Goal: Task Accomplishment & Management: Use online tool/utility

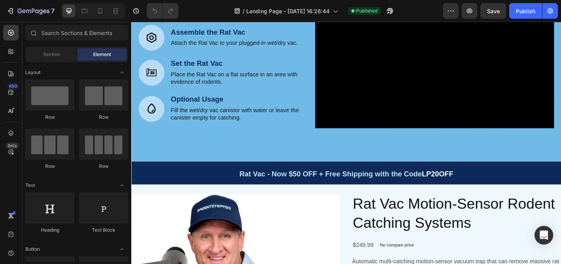
scroll to position [325, 0]
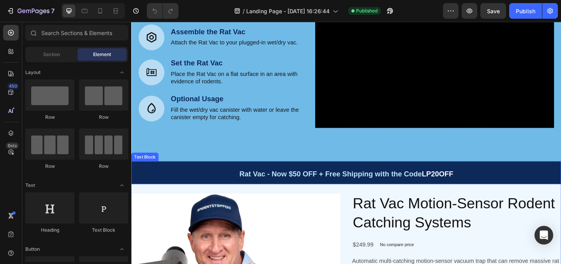
click at [467, 189] on span "LP20OFF" at bounding box center [464, 187] width 34 height 9
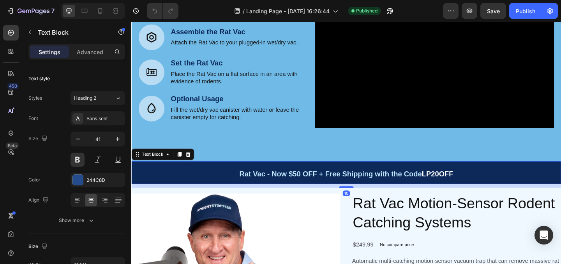
click at [467, 189] on span "LP20OFF" at bounding box center [464, 187] width 34 height 9
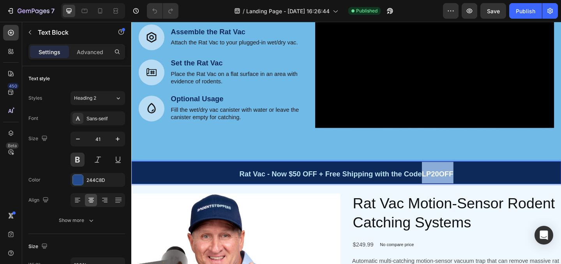
click at [467, 189] on span "LP20OFF" at bounding box center [464, 187] width 34 height 9
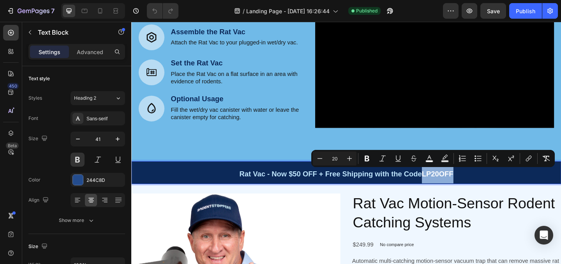
copy span "LP20OFF"
click at [469, 189] on span "LP20OFF" at bounding box center [464, 187] width 34 height 9
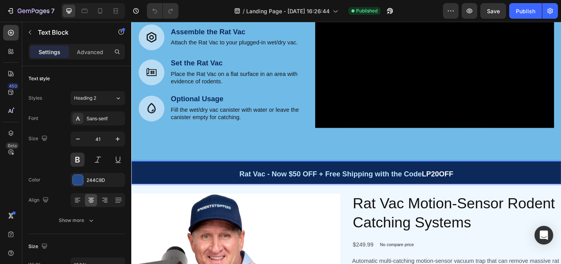
click at [478, 188] on span "LP20OFF" at bounding box center [464, 187] width 34 height 9
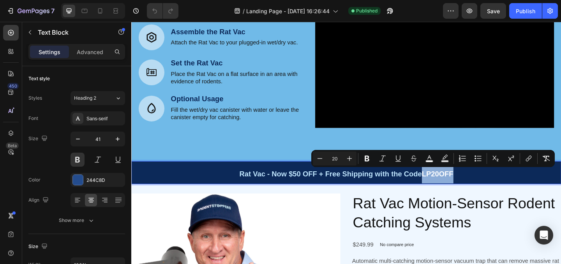
drag, startPoint x: 484, startPoint y: 187, endPoint x: 449, endPoint y: 189, distance: 34.3
click at [449, 189] on p "Rat Vac - Now $50 OFF + Free Shipping with the Code LP20OFF" at bounding box center [365, 185] width 466 height 23
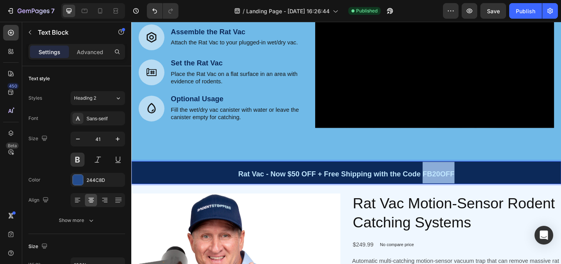
drag, startPoint x: 449, startPoint y: 188, endPoint x: 482, endPoint y: 188, distance: 32.7
click at [482, 188] on span "Rat Vac - Now $50 OFF + Free Shipping with the Code FB20OFF" at bounding box center [364, 187] width 235 height 9
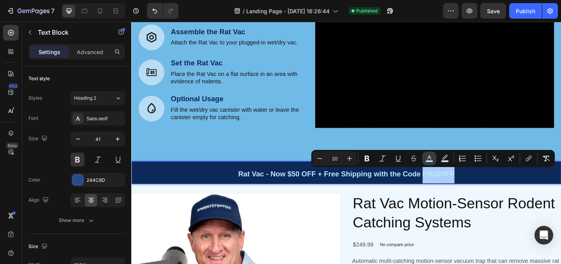
click at [429, 160] on icon "Editor contextual toolbar" at bounding box center [429, 159] width 8 height 8
type input "C1E7FF"
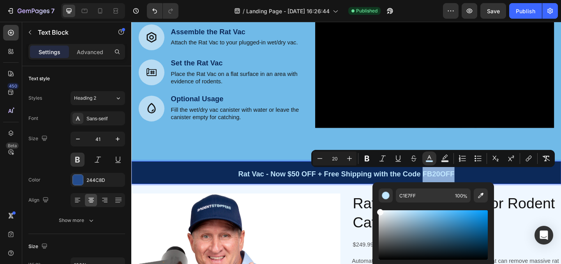
type input "FCFCFC"
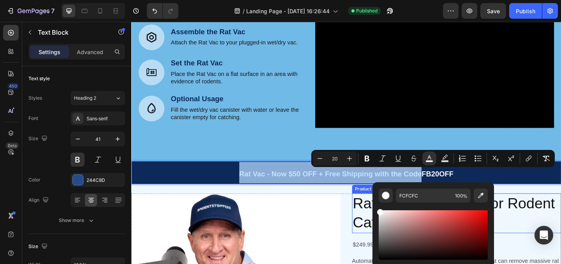
drag, startPoint x: 519, startPoint y: 233, endPoint x: 389, endPoint y: 227, distance: 130.2
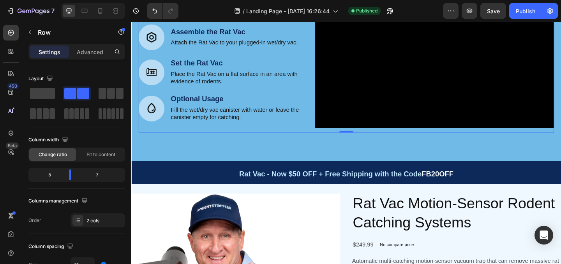
click at [560, 141] on div "Video" at bounding box center [461, 66] width 260 height 151
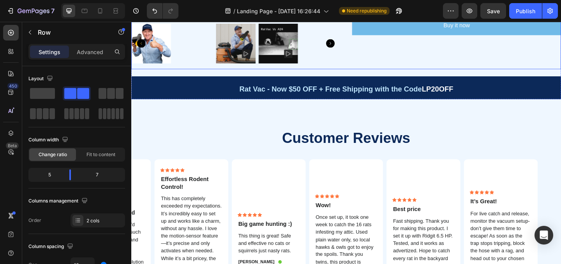
scroll to position [741, 0]
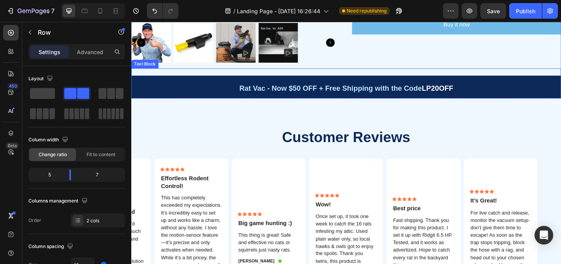
click at [457, 96] on span "LP20OFF" at bounding box center [464, 94] width 34 height 9
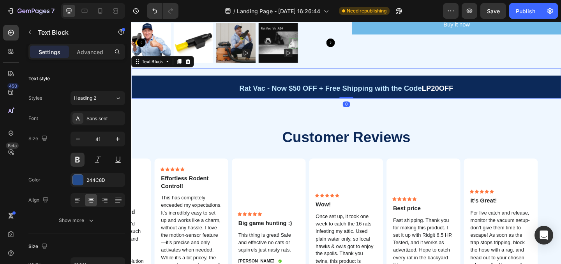
click at [480, 92] on span "LP20OFF" at bounding box center [464, 94] width 34 height 9
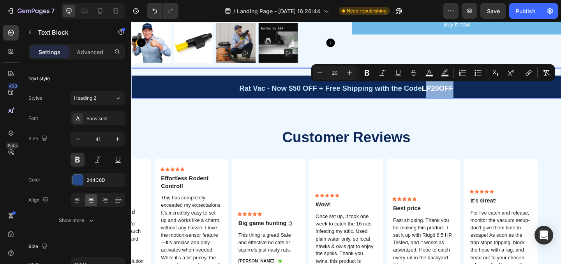
drag, startPoint x: 453, startPoint y: 93, endPoint x: 485, endPoint y: 93, distance: 31.9
click at [485, 93] on p "Rat Vac - Now $50 OFF + Free Shipping with the Code LP20OFF" at bounding box center [365, 92] width 466 height 23
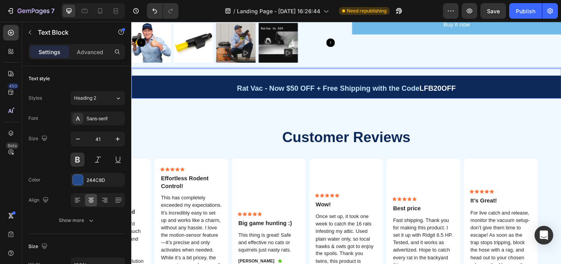
click at [450, 95] on span "LFB20OFF" at bounding box center [463, 94] width 39 height 9
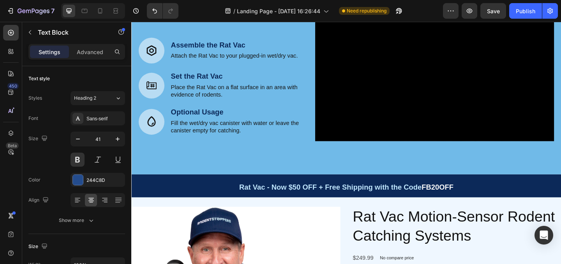
scroll to position [277, 0]
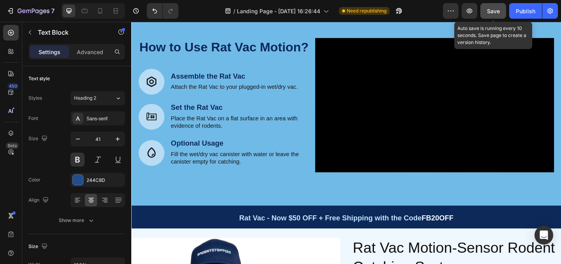
click at [491, 12] on span "Save" at bounding box center [493, 11] width 13 height 7
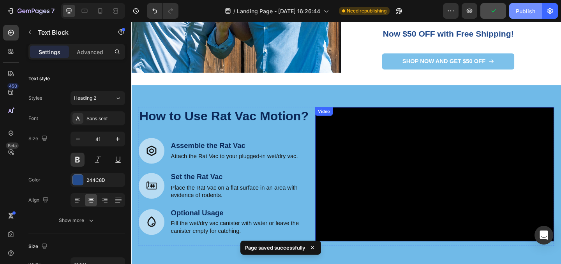
scroll to position [174, 0]
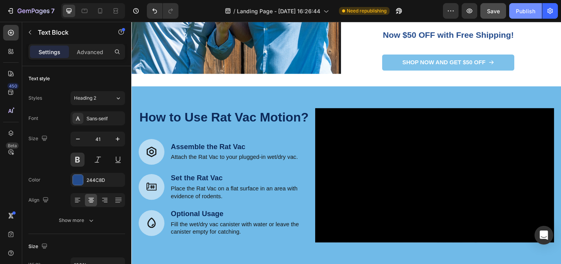
click at [523, 13] on div "Publish" at bounding box center [525, 11] width 19 height 8
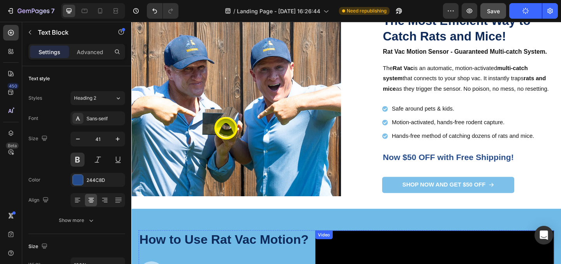
scroll to position [40, 0]
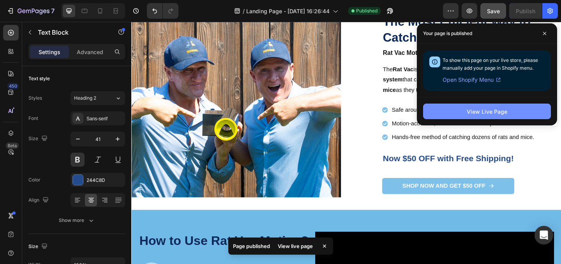
click at [471, 119] on button "View Live Page" at bounding box center [487, 112] width 128 height 16
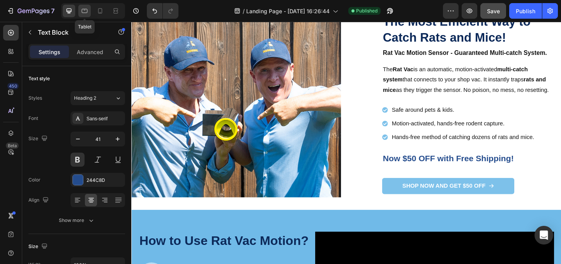
click at [82, 11] on icon at bounding box center [85, 11] width 8 height 8
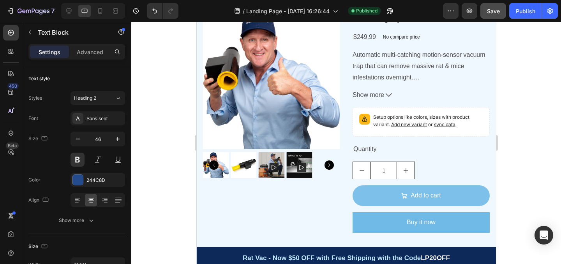
scroll to position [946, 0]
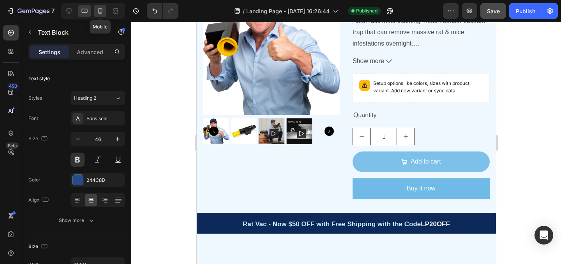
click at [97, 10] on icon at bounding box center [100, 11] width 8 height 8
type input "32"
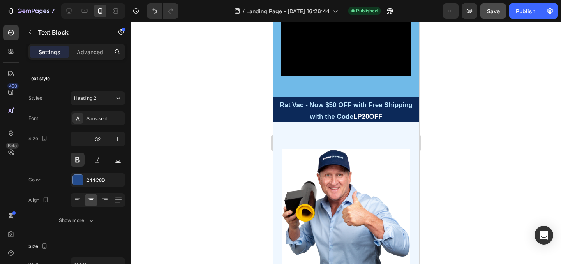
scroll to position [627, 0]
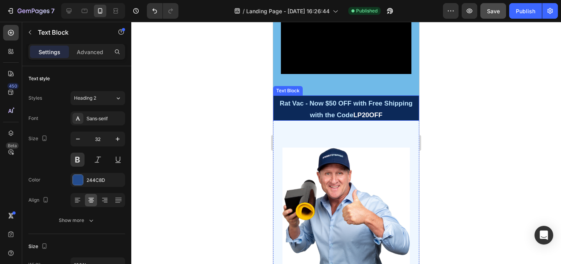
click at [375, 114] on span "LP20OFF" at bounding box center [367, 114] width 29 height 7
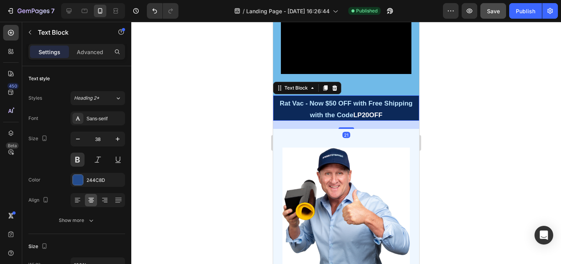
click at [363, 113] on span "LP20OFF" at bounding box center [367, 114] width 29 height 7
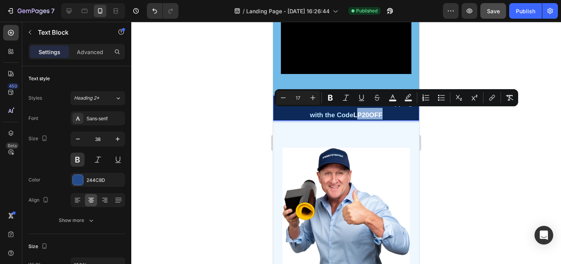
drag, startPoint x: 358, startPoint y: 113, endPoint x: 382, endPoint y: 113, distance: 23.8
click at [382, 113] on span "LP20OFF" at bounding box center [367, 114] width 29 height 7
click at [359, 114] on span "LP20OFF" at bounding box center [367, 114] width 29 height 7
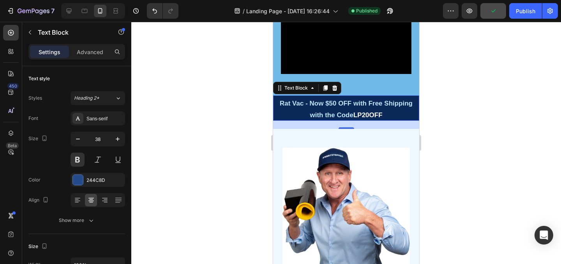
click at [379, 114] on span "LP20OFF" at bounding box center [367, 114] width 29 height 7
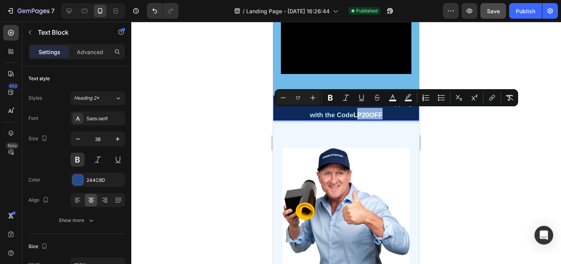
drag, startPoint x: 386, startPoint y: 113, endPoint x: 359, endPoint y: 114, distance: 26.9
click at [359, 114] on p "Rat Vac - Now $50 OFF with Free Shipping with the Code LP20OFF" at bounding box center [346, 107] width 144 height 23
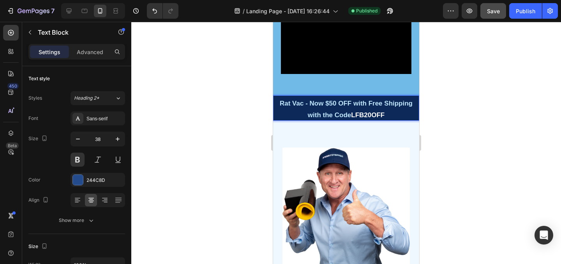
click at [357, 115] on span "LFB20OFF" at bounding box center [367, 114] width 33 height 7
click at [495, 128] on div at bounding box center [346, 143] width 430 height 242
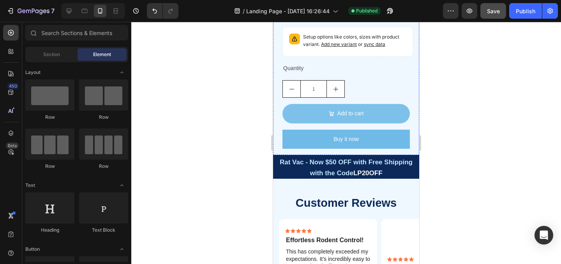
scroll to position [1014, 0]
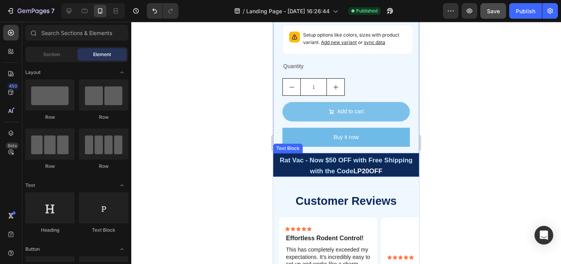
click at [370, 171] on p "Rat Vac - Now $50 OFF with Free Shipping with the Code LP20OFF" at bounding box center [346, 165] width 144 height 22
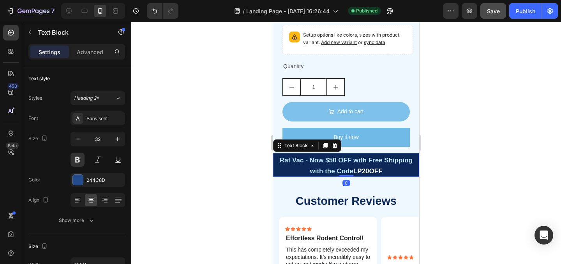
click at [382, 175] on span "LP20OFF" at bounding box center [367, 170] width 29 height 7
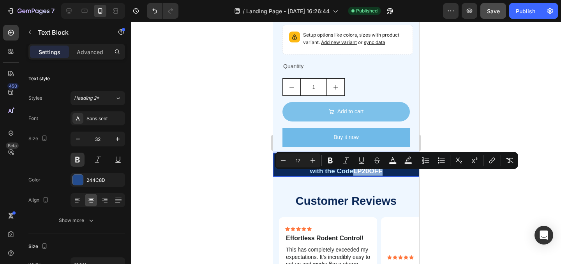
drag, startPoint x: 386, startPoint y: 175, endPoint x: 356, endPoint y: 177, distance: 30.1
click at [356, 176] on p "Rat Vac - Now $50 OFF with Free Shipping with the Code LP20OFF" at bounding box center [346, 165] width 144 height 22
click at [369, 175] on span "LP20OFF" at bounding box center [367, 170] width 29 height 7
drag, startPoint x: 359, startPoint y: 176, endPoint x: 383, endPoint y: 176, distance: 23.8
click at [383, 176] on p "Rat Vac - Now $50 OFF with Free Shipping with the Code LP20OFF" at bounding box center [346, 165] width 144 height 22
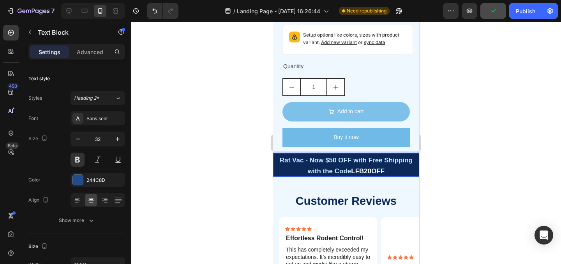
click at [355, 175] on span "LFB20OFF" at bounding box center [367, 170] width 33 height 7
click at [483, 160] on div at bounding box center [346, 143] width 430 height 242
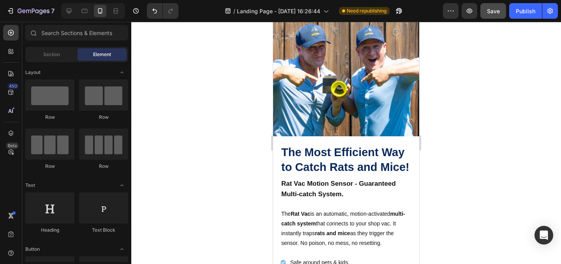
scroll to position [0, 0]
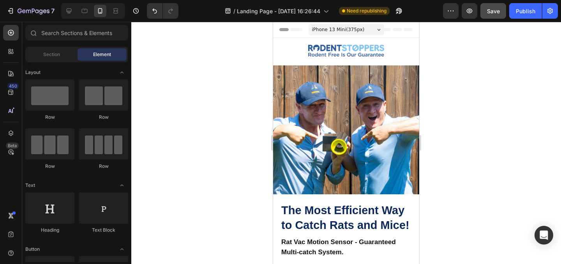
click at [494, 9] on span "Save" at bounding box center [493, 11] width 13 height 7
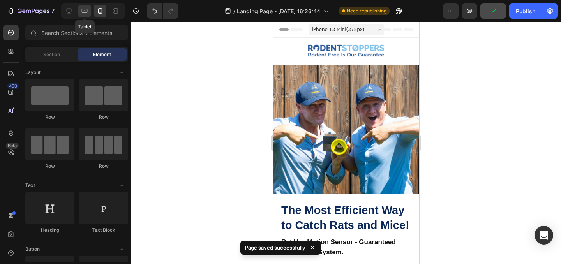
click at [89, 12] on div at bounding box center [84, 11] width 12 height 12
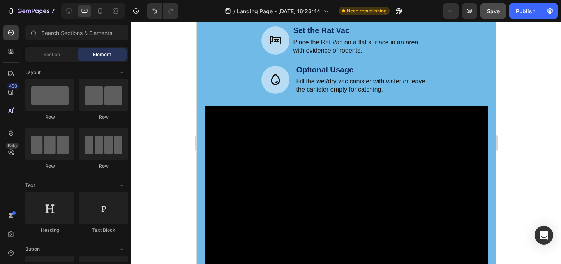
scroll to position [562, 0]
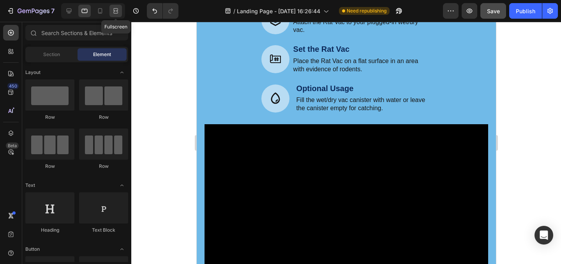
click at [120, 13] on div at bounding box center [115, 11] width 12 height 12
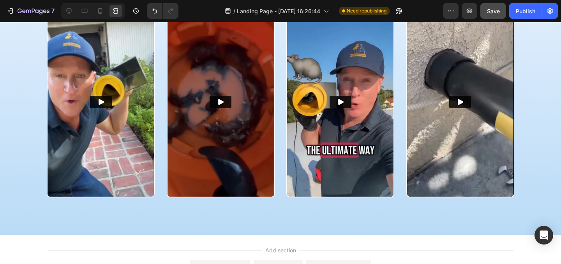
scroll to position [1261, 0]
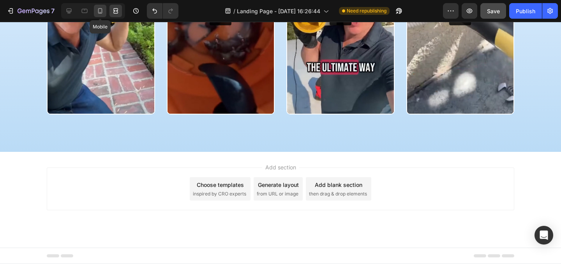
click at [97, 11] on icon at bounding box center [100, 11] width 8 height 8
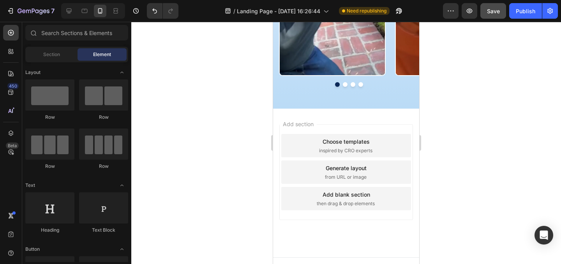
scroll to position [1587, 0]
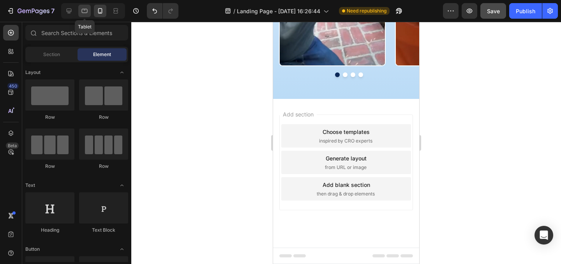
click at [85, 11] on icon at bounding box center [85, 11] width 8 height 8
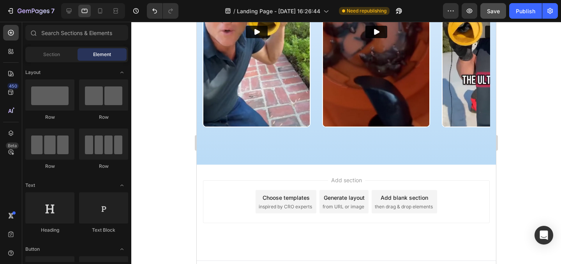
scroll to position [1615, 0]
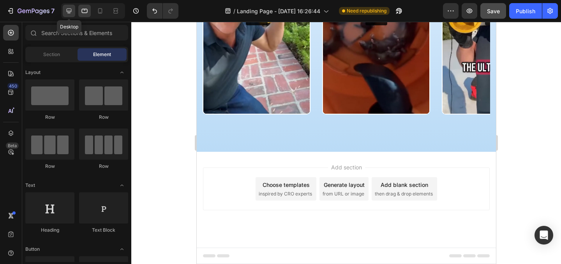
click at [68, 13] on icon at bounding box center [69, 11] width 8 height 8
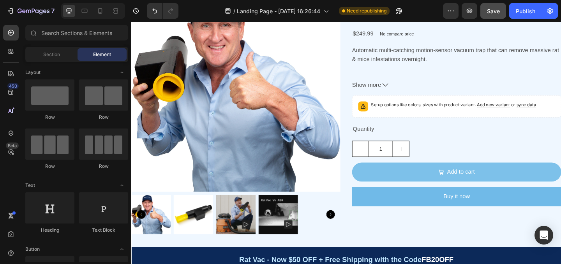
scroll to position [848, 0]
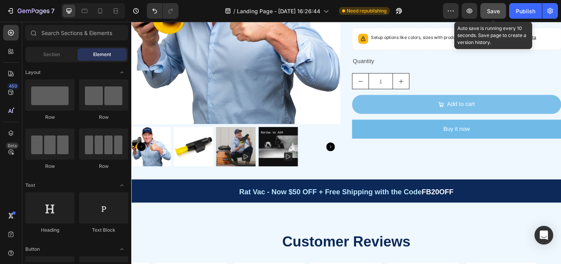
click at [495, 15] on button "Save" at bounding box center [493, 11] width 26 height 16
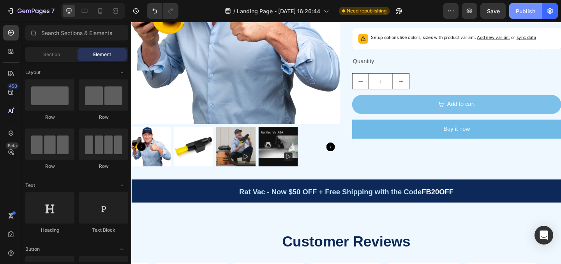
click at [517, 13] on div "Publish" at bounding box center [525, 11] width 19 height 8
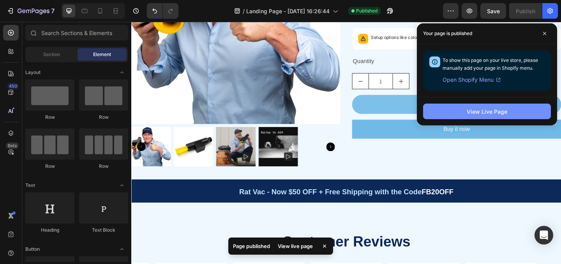
click at [509, 116] on button "View Live Page" at bounding box center [487, 112] width 128 height 16
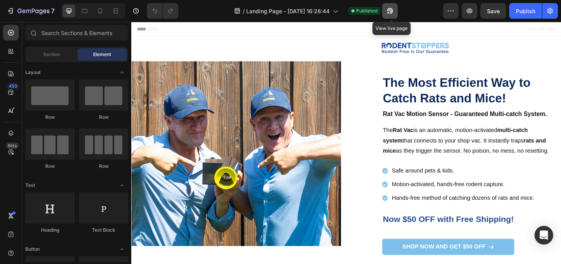
click at [389, 12] on icon "button" at bounding box center [388, 13] width 2 height 2
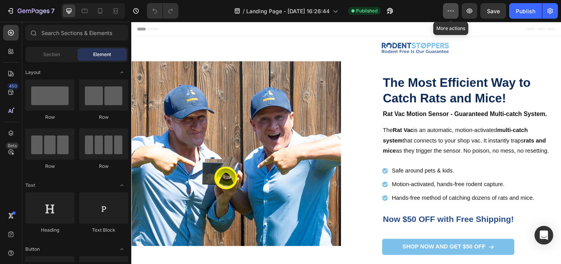
click at [449, 10] on icon "button" at bounding box center [451, 11] width 8 height 8
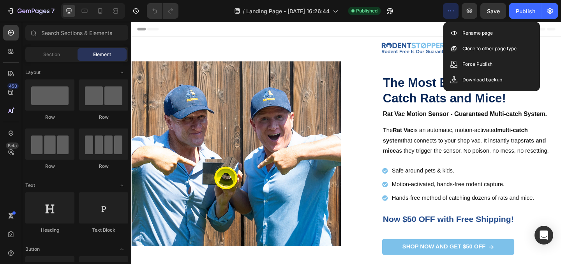
click at [449, 10] on icon "button" at bounding box center [451, 11] width 8 height 8
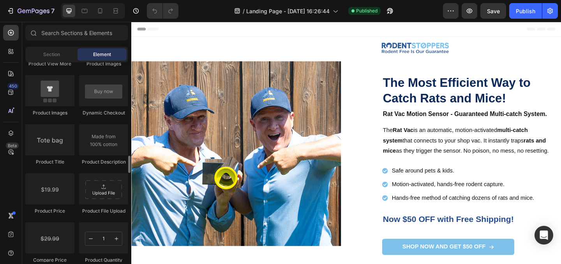
scroll to position [1212, 0]
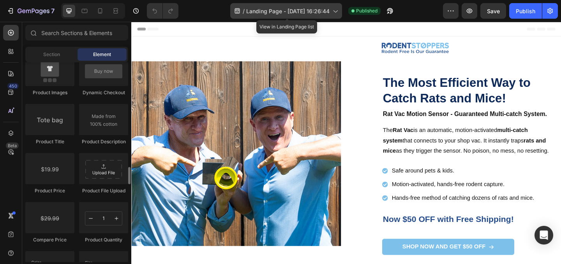
click at [313, 12] on span "Landing Page - [DATE] 16:26:44" at bounding box center [287, 11] width 83 height 8
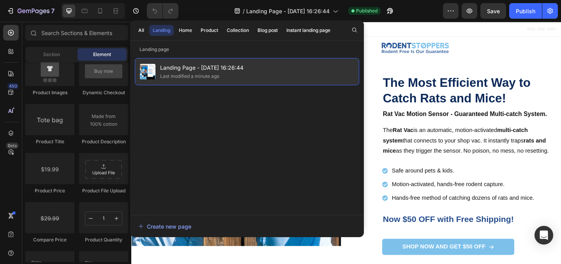
click at [233, 72] on span "Landing Page - [DATE] 16:26:44" at bounding box center [201, 67] width 83 height 9
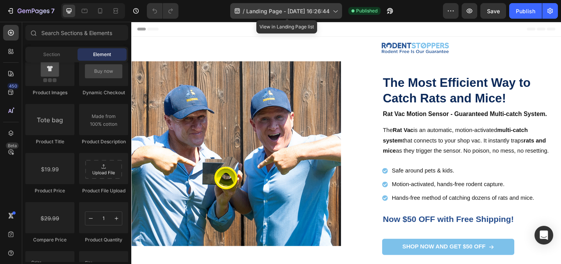
click at [336, 9] on icon at bounding box center [335, 11] width 8 height 8
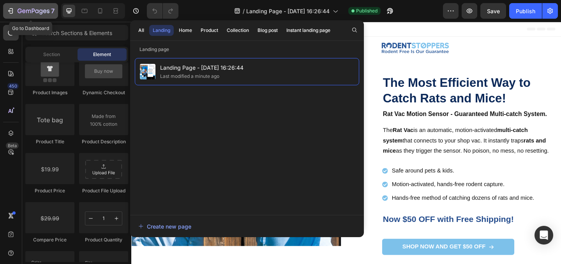
click at [13, 12] on icon "button" at bounding box center [11, 11] width 8 height 8
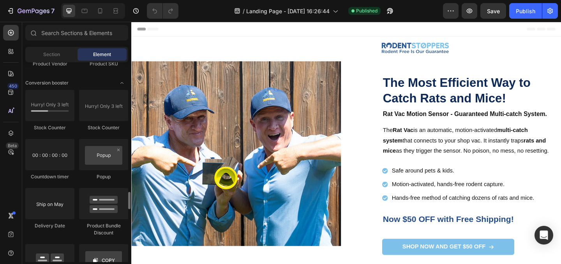
scroll to position [1453, 0]
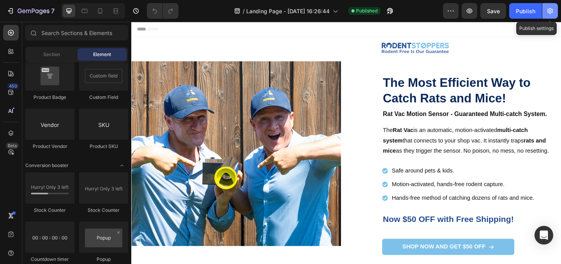
click at [548, 12] on icon "button" at bounding box center [549, 11] width 5 height 6
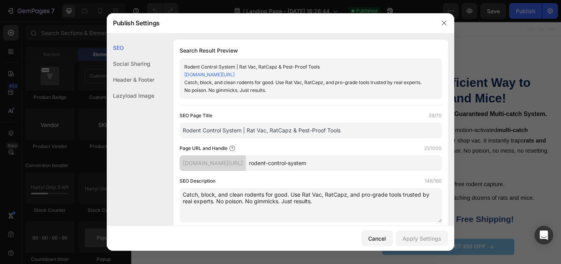
click at [331, 129] on input "Rodent Control System | Rat Vac, RatCapz & Pest-Proof Tools" at bounding box center [311, 131] width 262 height 16
drag, startPoint x: 342, startPoint y: 129, endPoint x: 179, endPoint y: 130, distance: 162.8
click at [179, 130] on div "Search Result Preview Rodent Control System | Rat Vac, RatCapz & Pest-Proof Too…" at bounding box center [310, 134] width 275 height 189
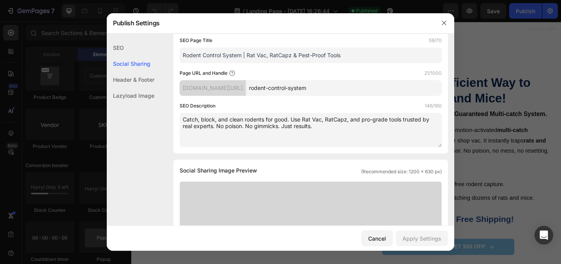
scroll to position [0, 0]
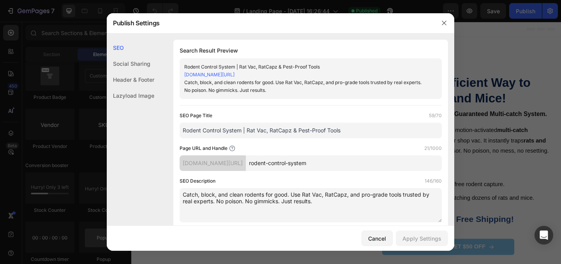
click at [136, 72] on div "Social Sharing" at bounding box center [131, 80] width 48 height 16
click at [325, 134] on input "Rodent Control System | Rat Vac, RatCapz & Pest-Proof Tools" at bounding box center [311, 131] width 262 height 16
click at [137, 88] on div "Header & Footer" at bounding box center [131, 96] width 48 height 16
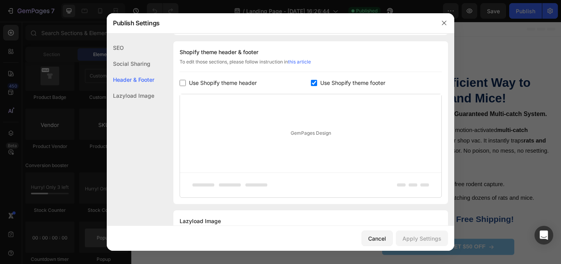
click at [137, 90] on div "Lazyload Image" at bounding box center [131, 96] width 48 height 16
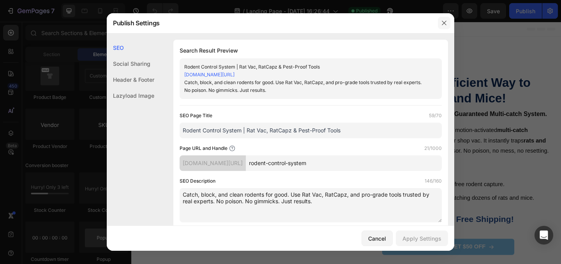
click at [446, 21] on icon "button" at bounding box center [444, 23] width 4 height 4
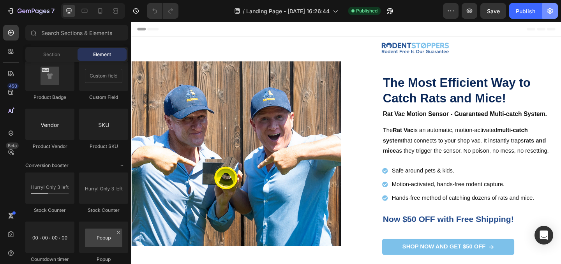
click at [553, 12] on icon "button" at bounding box center [550, 11] width 8 height 8
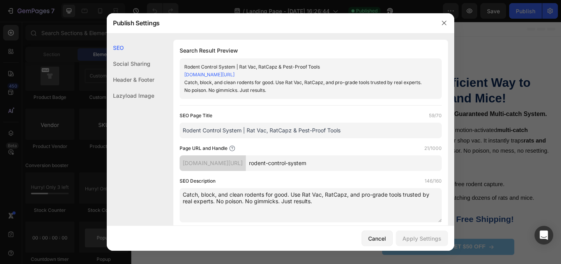
click at [285, 130] on input "Rodent Control System | Rat Vac, RatCapz & Pest-Proof Tools" at bounding box center [311, 131] width 262 height 16
drag, startPoint x: 247, startPoint y: 130, endPoint x: 177, endPoint y: 129, distance: 70.1
click at [177, 129] on div "Search Result Preview Rodent Control System | Rat Vac, RatCapz & Pest-Proof Too…" at bounding box center [310, 134] width 275 height 189
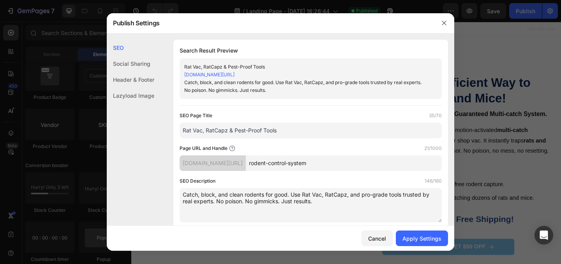
drag, startPoint x: 279, startPoint y: 132, endPoint x: 201, endPoint y: 130, distance: 77.5
click at [201, 130] on input "Rat Vac, RatCapz & Pest-Proof Tools" at bounding box center [311, 131] width 262 height 16
click at [203, 130] on input "Rat Vac, RatCapz & Pest-Proof Tools" at bounding box center [311, 131] width 262 height 16
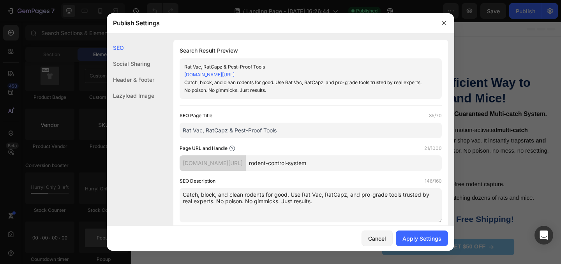
paste input "https://shoprodentstoppers.com/pages/rodent-control-system"
drag, startPoint x: 369, startPoint y: 160, endPoint x: 299, endPoint y: 163, distance: 69.8
click at [299, 163] on input "rodent-control-system" at bounding box center [344, 163] width 196 height 16
click at [262, 132] on input "Rat Vac, RatCapz & Pest-Proof Tools" at bounding box center [311, 131] width 262 height 16
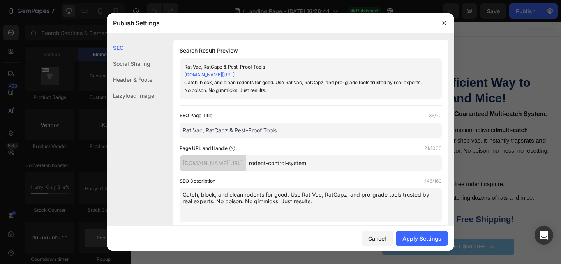
click at [262, 132] on input "Rat Vac, RatCapz & Pest-Proof Tools" at bounding box center [311, 131] width 262 height 16
paste input "rodent-control-system"
click at [185, 131] on input "rodent-control-system" at bounding box center [311, 131] width 262 height 16
click at [204, 132] on input "Rodent-control-system" at bounding box center [311, 131] width 262 height 16
click at [227, 132] on input "Rodent Control-system" at bounding box center [311, 131] width 262 height 16
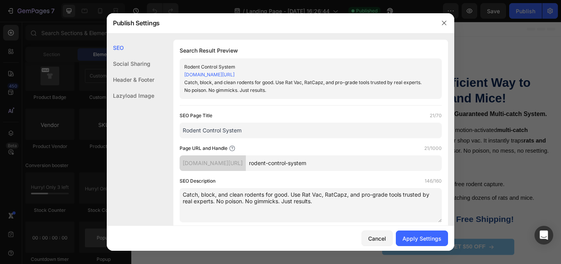
click at [239, 130] on input "Rodent Control System" at bounding box center [311, 131] width 262 height 16
type input "Rodent Control System"
click at [427, 238] on div "Apply Settings" at bounding box center [421, 238] width 39 height 8
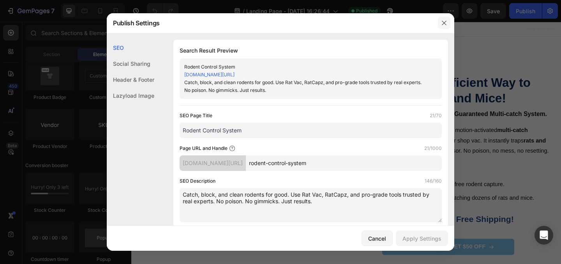
click at [443, 26] on button "button" at bounding box center [444, 23] width 12 height 12
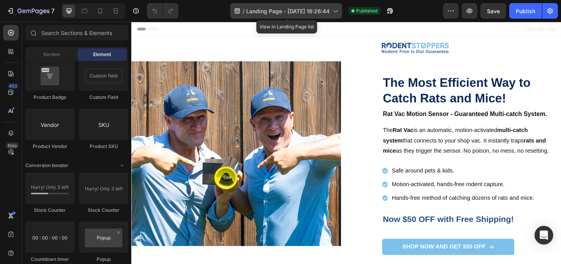
click at [302, 16] on div "/ Landing Page - Aug 20, 16:26:44" at bounding box center [286, 11] width 112 height 16
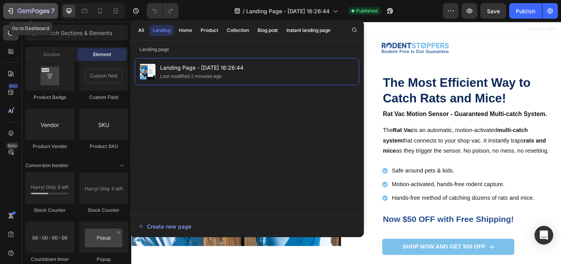
click at [14, 10] on div "7" at bounding box center [31, 10] width 48 height 9
